Goal: Task Accomplishment & Management: Use online tool/utility

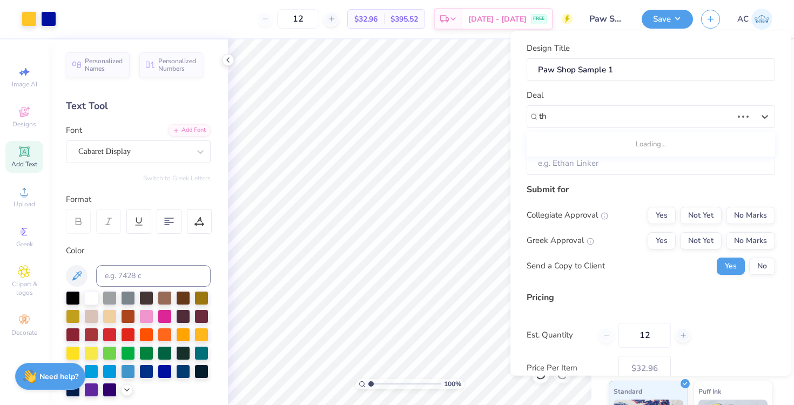
type input "t"
click at [635, 76] on input "Paw Shop Sample 1" at bounding box center [651, 69] width 249 height 23
type input "Paw Shop Sample"
type input "Paw Shop Sample 1"
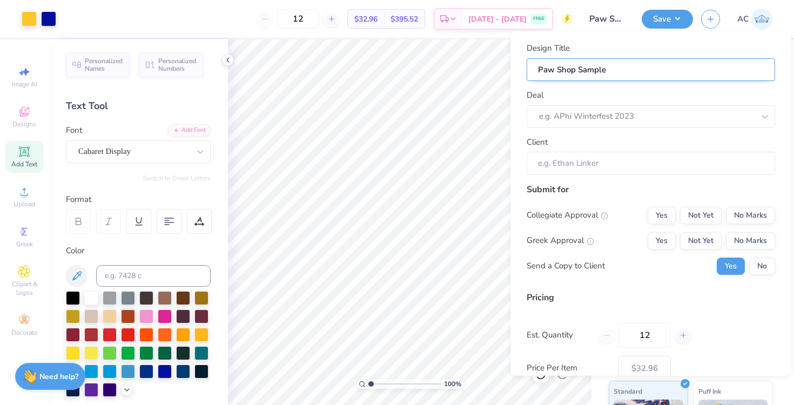
type input "Paw Shop Sample 1"
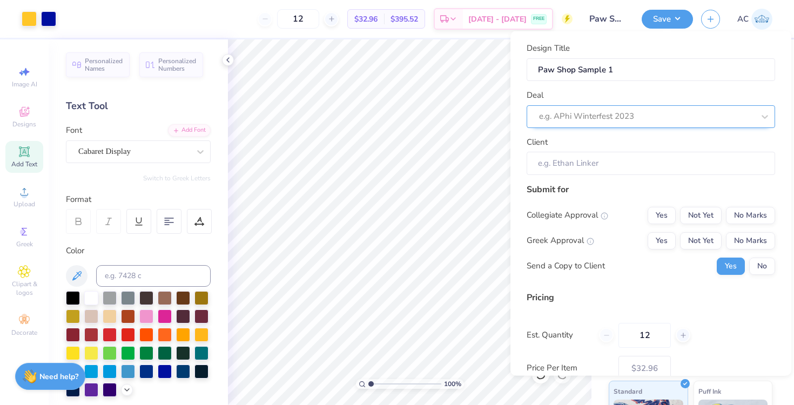
click at [603, 116] on div at bounding box center [646, 116] width 215 height 15
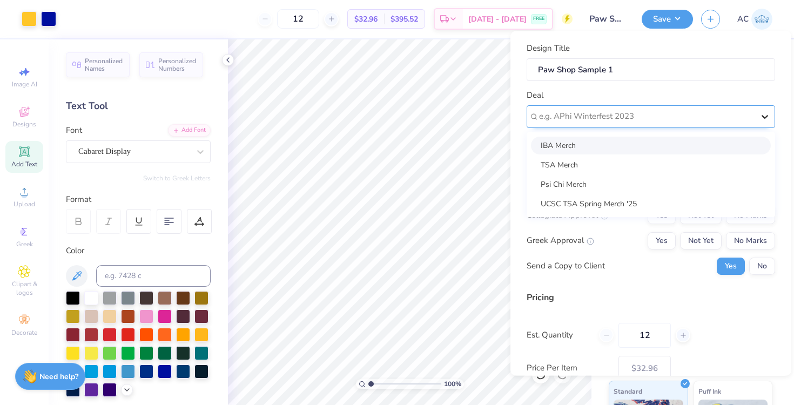
click at [769, 118] on icon at bounding box center [765, 116] width 11 height 11
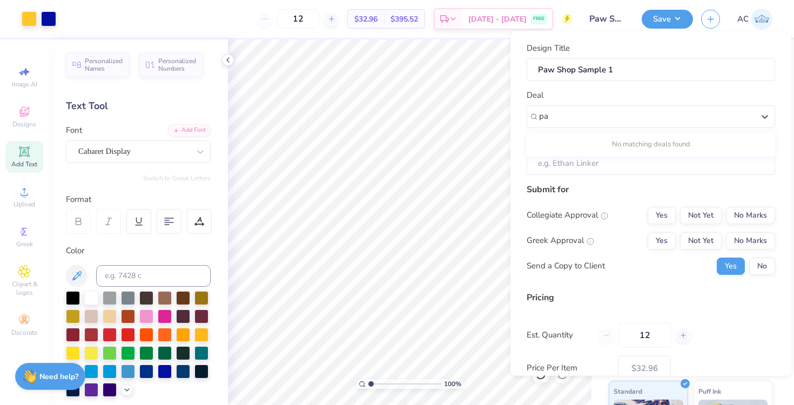
type input "p"
click at [581, 142] on div "Paw Shop Merch" at bounding box center [651, 145] width 240 height 18
type input "p"
type input "[PERSON_NAME]"
click at [738, 215] on button "No Marks" at bounding box center [750, 214] width 49 height 17
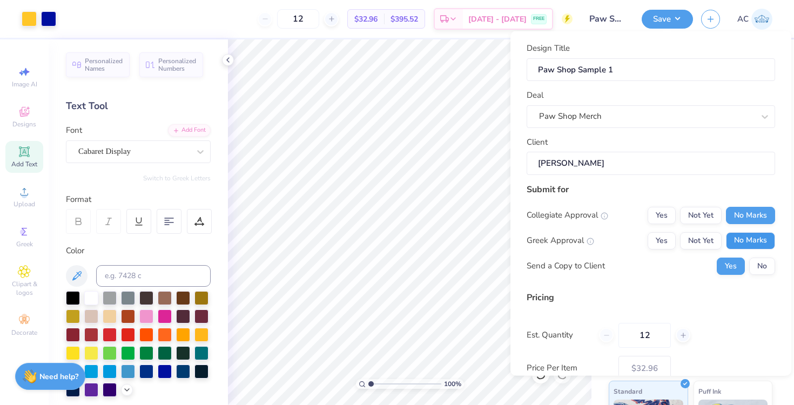
click at [743, 239] on button "No Marks" at bounding box center [750, 240] width 49 height 17
type input "$32.96"
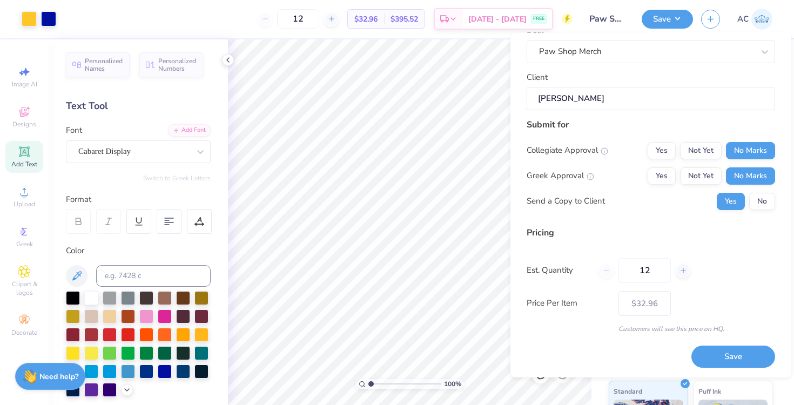
scroll to position [68, 0]
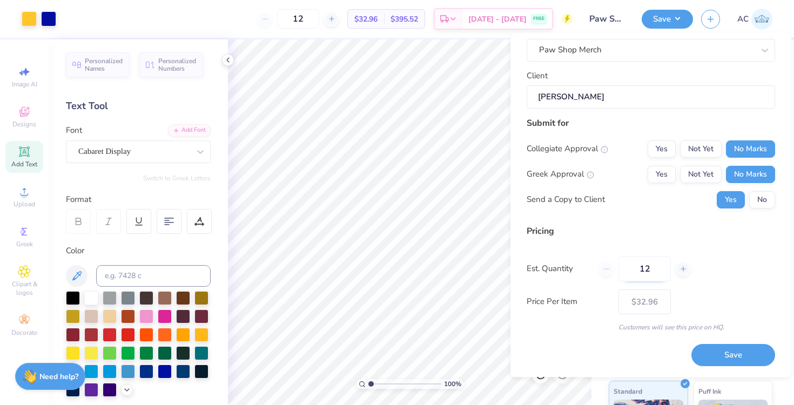
click at [662, 270] on input "12" at bounding box center [645, 269] width 52 height 25
type input "15"
type input "$30.49"
type input "15"
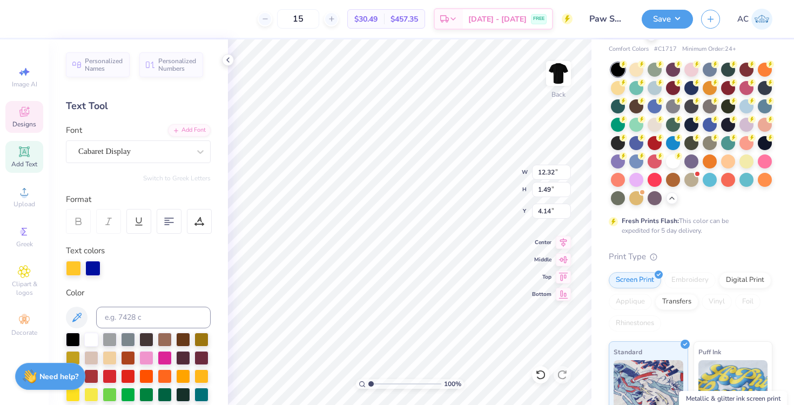
scroll to position [12, 0]
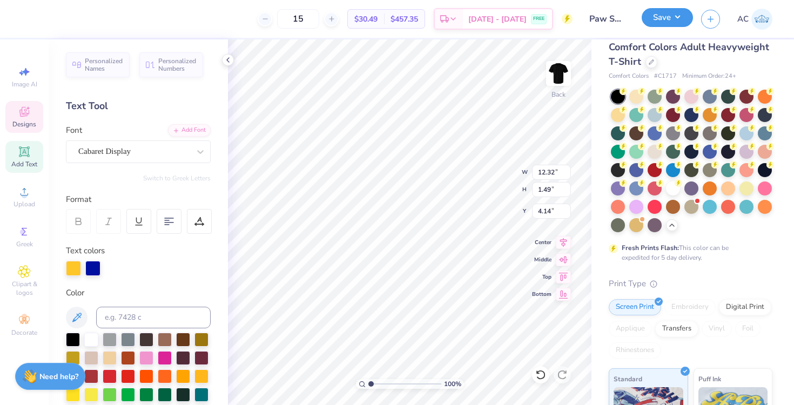
click at [682, 19] on button "Save" at bounding box center [667, 17] width 51 height 19
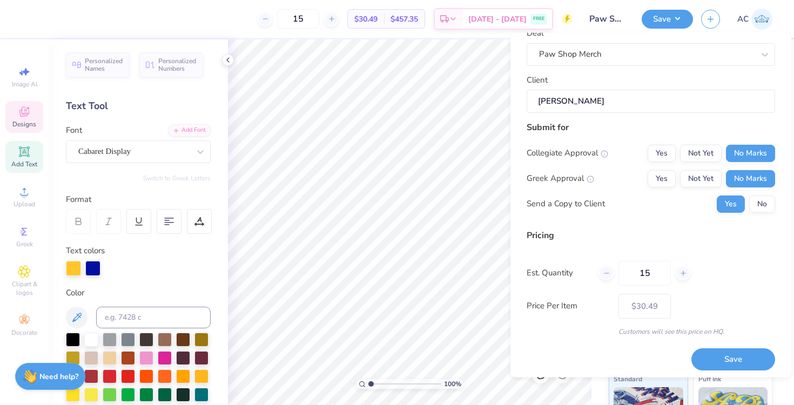
scroll to position [68, 0]
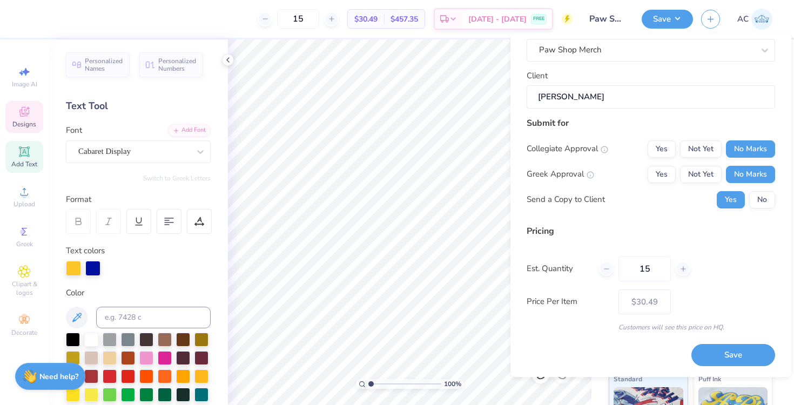
click at [647, 220] on div "Design Title Paw Shop Sample 1 Deal Paw Shop Merch Client [PERSON_NAME] Submit …" at bounding box center [651, 154] width 249 height 357
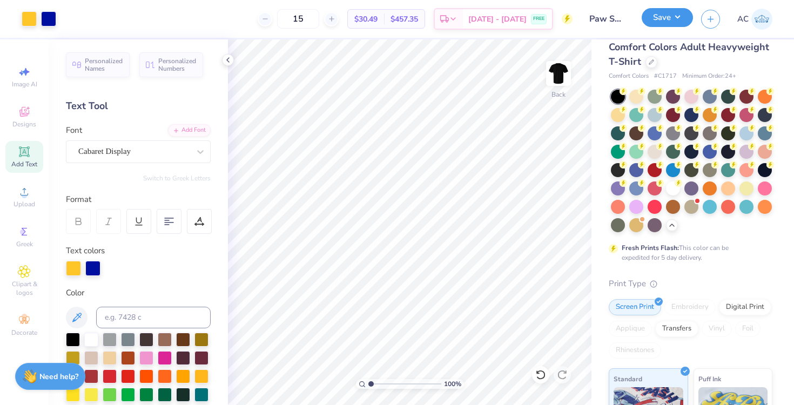
click at [678, 18] on button "Save" at bounding box center [667, 17] width 51 height 19
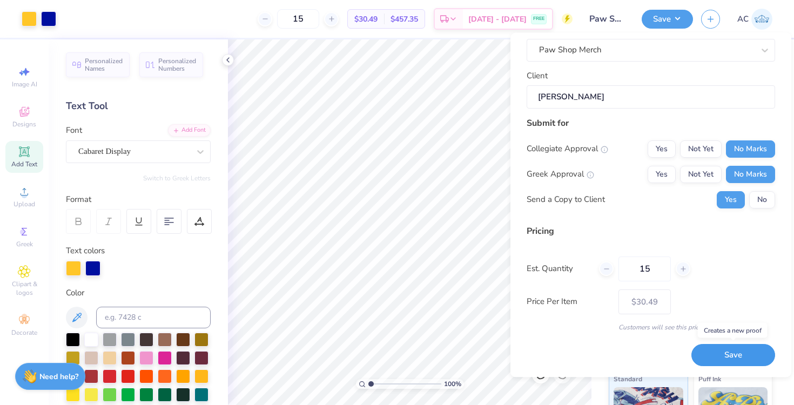
click at [718, 355] on button "Save" at bounding box center [734, 356] width 84 height 22
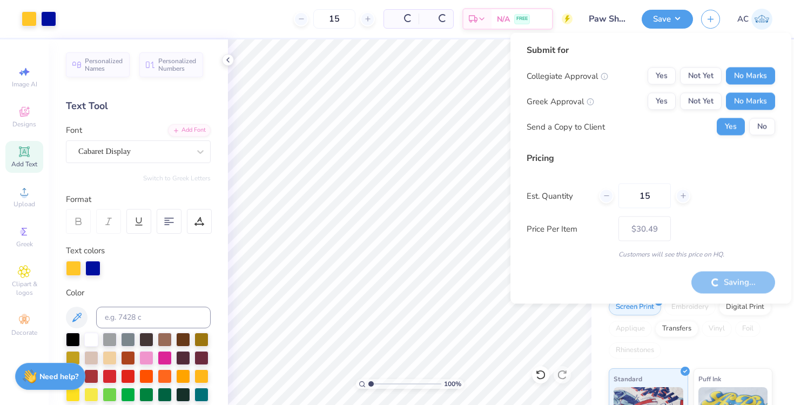
type input "– –"
